Goal: Contribute content

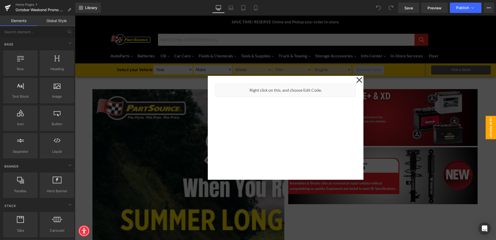
click at [356, 78] on icon at bounding box center [359, 80] width 6 height 26
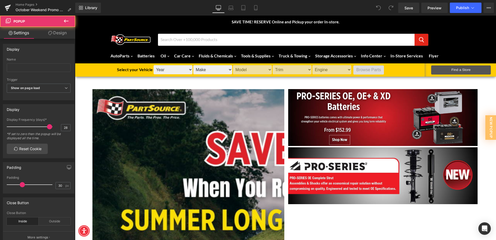
drag, startPoint x: 231, startPoint y: 9, endPoint x: 221, endPoint y: 10, distance: 10.2
click at [231, 9] on icon at bounding box center [230, 7] width 5 height 5
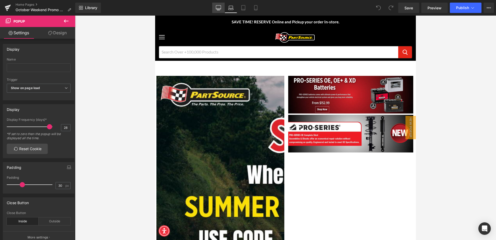
click at [215, 9] on link "Desktop" at bounding box center [218, 8] width 12 height 10
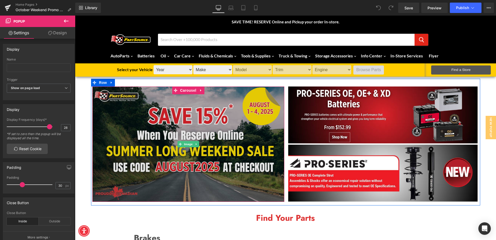
click at [183, 114] on img at bounding box center [188, 143] width 192 height 115
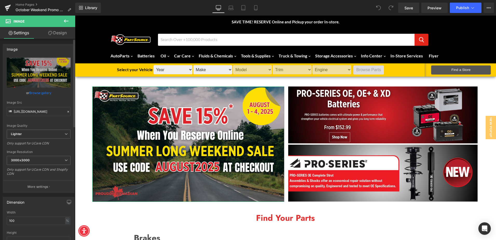
click at [39, 93] on link "Browse gallery" at bounding box center [40, 92] width 22 height 9
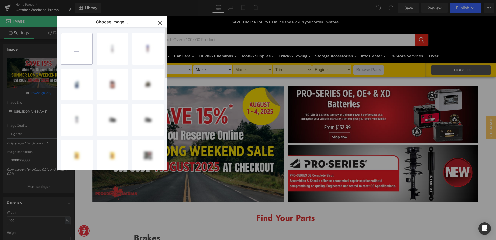
click at [79, 44] on input "file" at bounding box center [76, 48] width 31 height 31
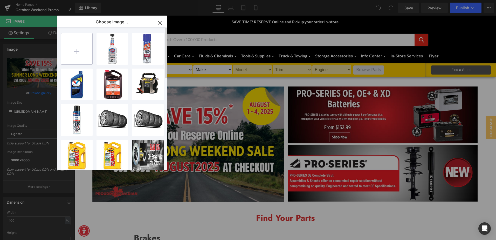
type input "C:\fakepath\October ROPIS Email Banner.png"
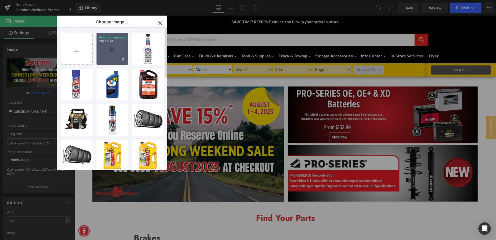
drag, startPoint x: 99, startPoint y: 54, endPoint x: 26, endPoint y: 37, distance: 74.8
click at [99, 54] on div "October...nner.png 778.85 KB" at bounding box center [112, 49] width 32 height 32
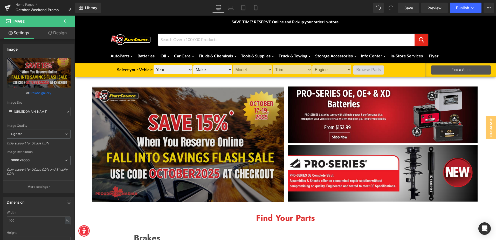
click at [201, 169] on img at bounding box center [188, 143] width 192 height 115
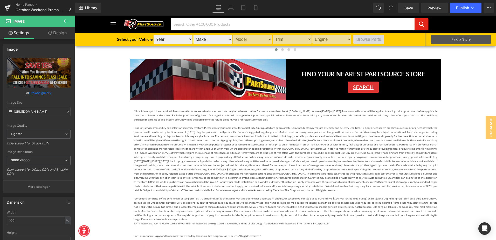
scroll to position [1141, 0]
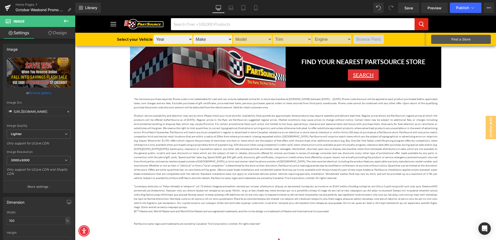
click at [244, 123] on span "by Province. For certain promotional items such as but not limited to hot buys,…" at bounding box center [285, 125] width 303 height 7
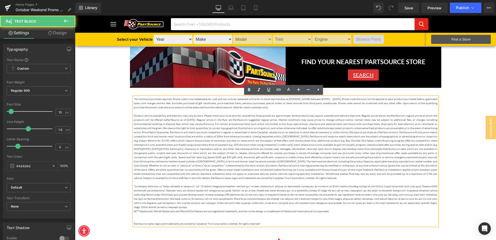
click at [312, 99] on p "​*No minimum purchase required. Promo code is not redeemable for cash and can o…" at bounding box center [285, 103] width 303 height 12
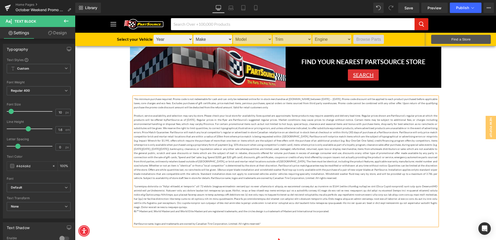
click at [246, 131] on span "illustrative or pricing errors, and unless otherwise indicated, to offer substi…" at bounding box center [285, 129] width 303 height 7
click at [192, 120] on span "PartSource as of [DATE]. Regular prices in the flyer are PartSource’s suggested…" at bounding box center [285, 121] width 303 height 7
drag, startPoint x: 192, startPoint y: 120, endPoint x: 199, endPoint y: 120, distance: 6.7
click at [199, 120] on span "PartSource as of [DATE]. Regular prices in the flyer are PartSource’s suggested…" at bounding box center [285, 121] width 303 height 7
click at [261, 131] on span "price on an identical in-stock item at checkout or within thirty (30) days of p…" at bounding box center [285, 133] width 303 height 7
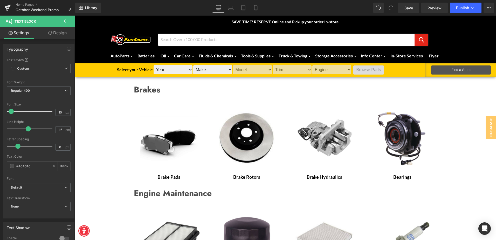
scroll to position [0, 0]
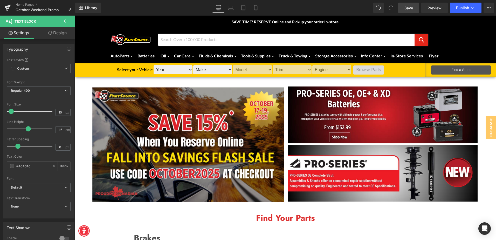
click at [413, 8] on link "Save" at bounding box center [408, 8] width 21 height 10
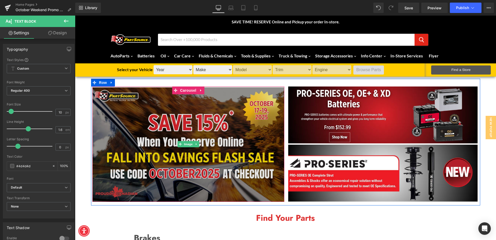
click at [208, 128] on img at bounding box center [188, 143] width 192 height 115
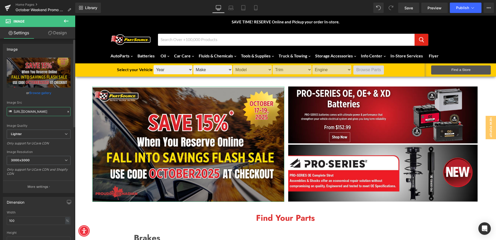
click at [45, 114] on input "[URL][DOMAIN_NAME]" at bounding box center [39, 111] width 64 height 9
type input "[URL][DOMAIN_NAME][DATE]"
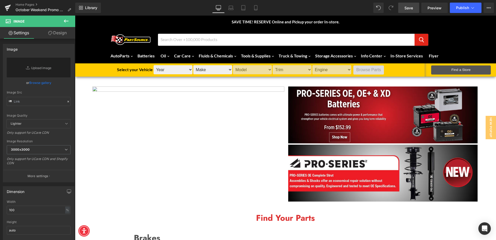
click at [412, 8] on span "Save" at bounding box center [408, 7] width 9 height 5
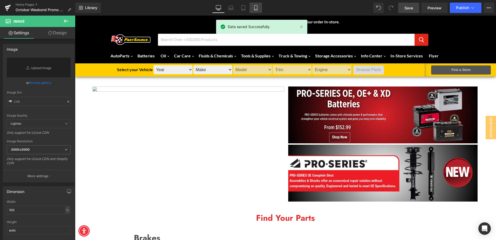
click at [254, 7] on icon at bounding box center [255, 7] width 5 height 5
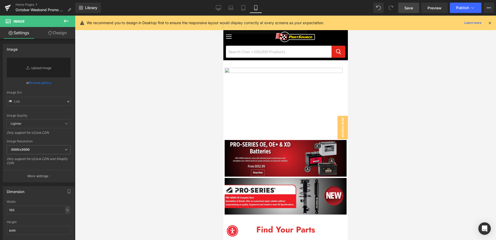
click at [210, 8] on div "Library Mobile Desktop Laptop Tablet Mobile Save Preview Publish Scheduled View…" at bounding box center [285, 8] width 421 height 10
click at [220, 6] on icon at bounding box center [218, 7] width 5 height 5
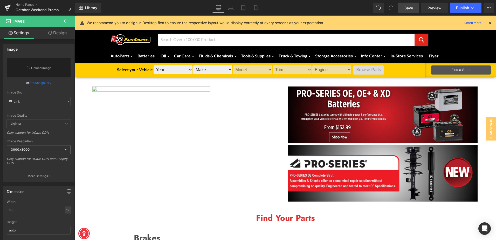
scroll to position [8, 0]
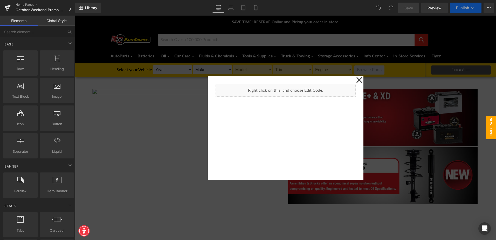
click at [362, 79] on div at bounding box center [285, 128] width 421 height 224
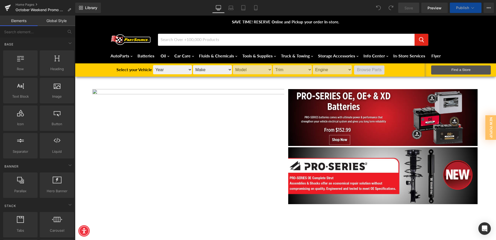
click at [140, 104] on img at bounding box center [286, 205] width 389 height 233
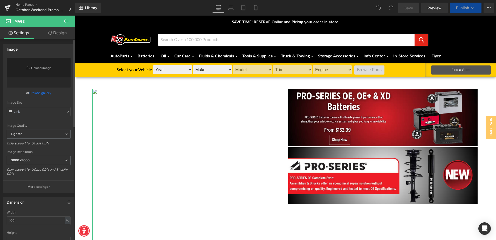
click at [43, 93] on link "Browse gallery" at bounding box center [40, 92] width 22 height 9
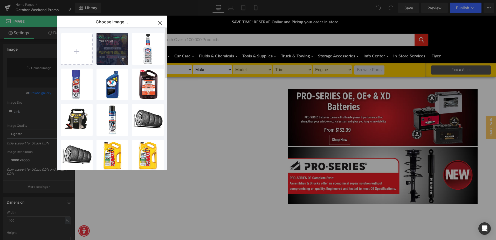
click at [110, 47] on div "October...nner.png 778.85 KB" at bounding box center [112, 49] width 32 height 32
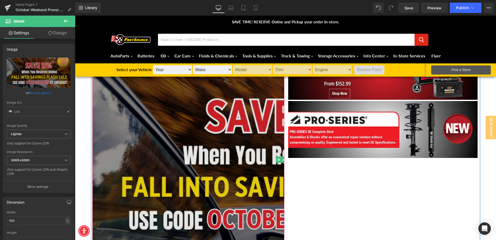
scroll to position [52, 0]
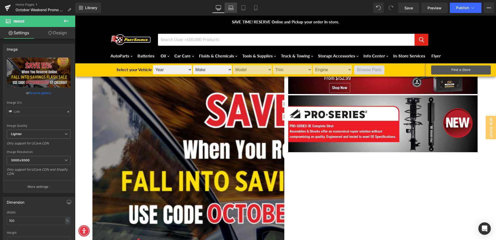
click at [228, 9] on icon at bounding box center [230, 7] width 5 height 5
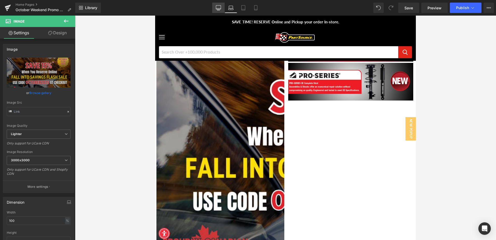
scroll to position [0, 0]
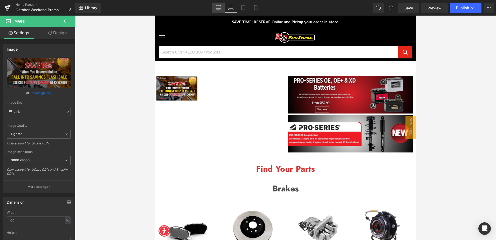
click at [219, 9] on icon at bounding box center [218, 9] width 5 height 0
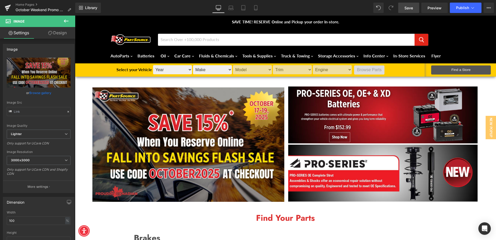
drag, startPoint x: 410, startPoint y: 7, endPoint x: 96, endPoint y: 0, distance: 314.0
click at [410, 7] on span "Save" at bounding box center [408, 7] width 9 height 5
